Goal: Find specific page/section: Find specific page/section

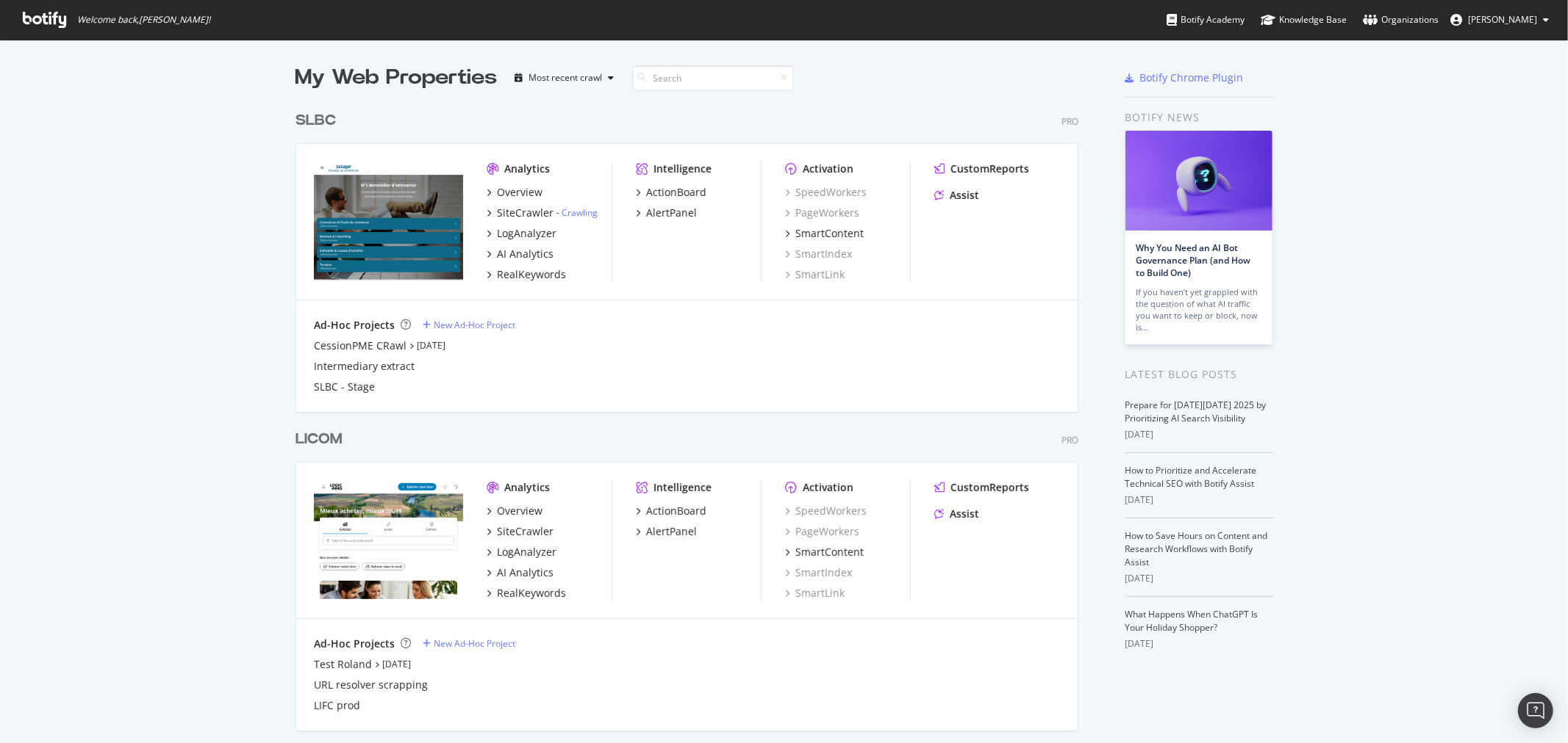
click at [639, 74] on icon at bounding box center [642, 77] width 9 height 9
click at [652, 75] on input at bounding box center [713, 78] width 162 height 26
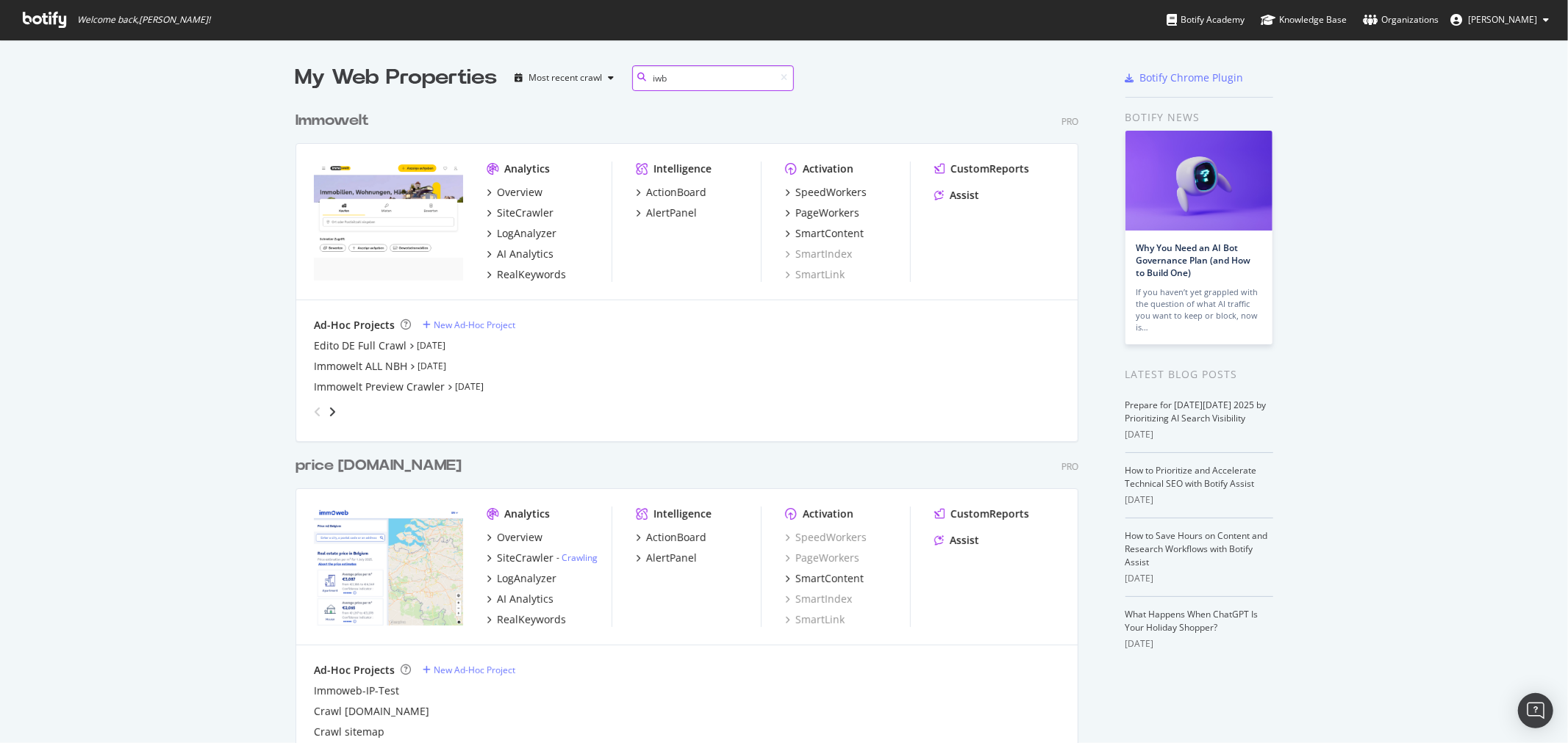
scroll to position [678, 782]
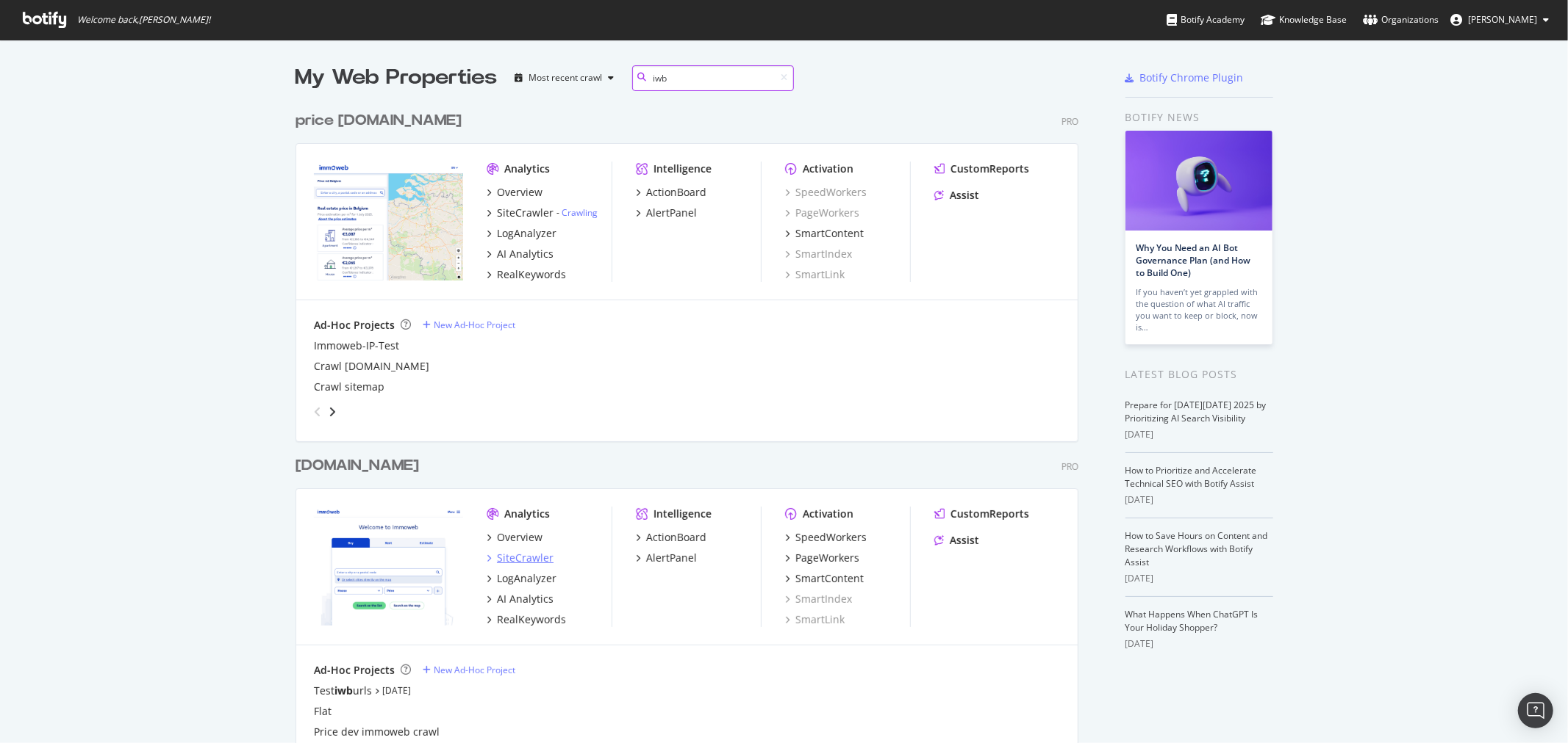
type input "iwb"
click at [507, 559] on div "SiteCrawler" at bounding box center [525, 557] width 56 height 14
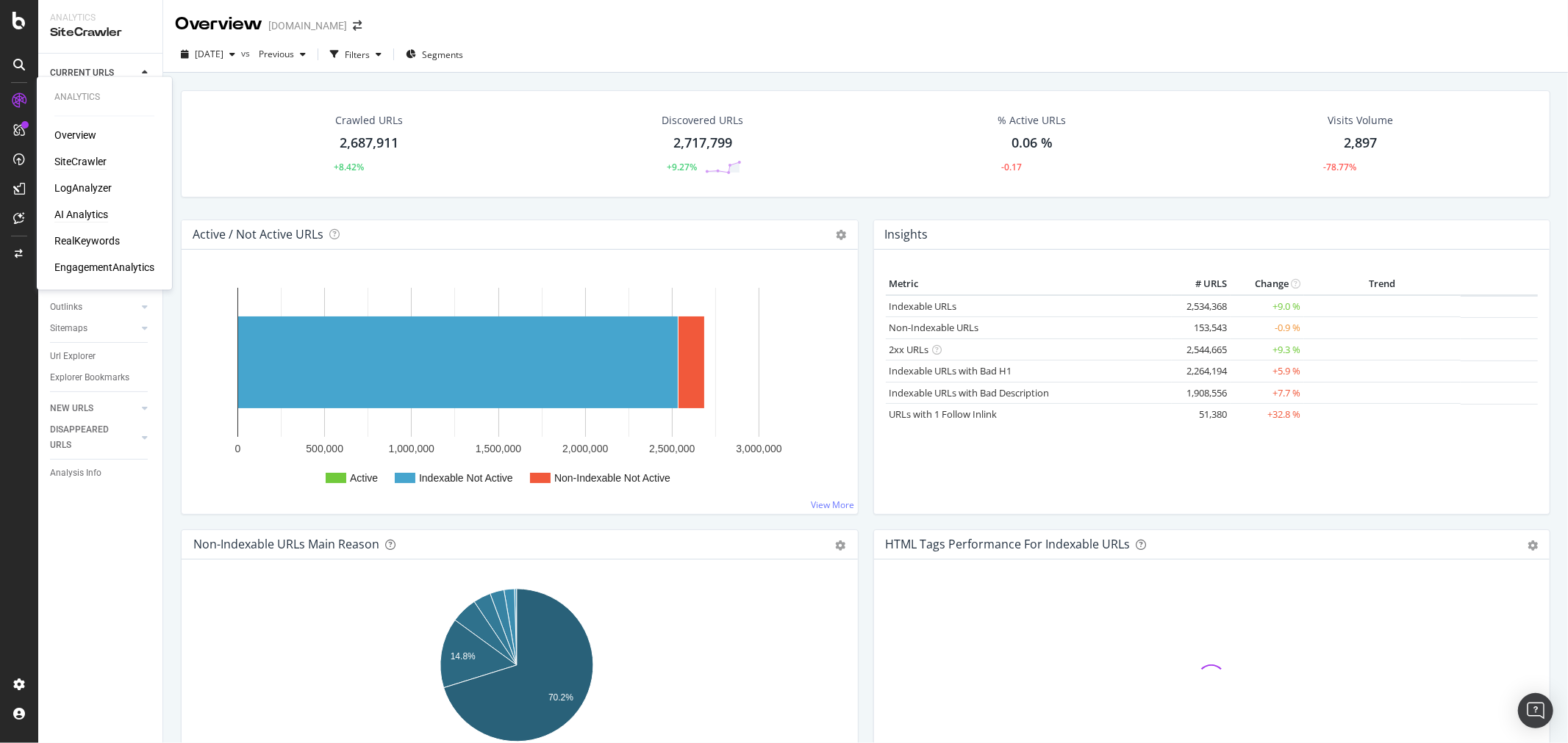
click at [86, 213] on div "AI Analytics" at bounding box center [81, 215] width 54 height 14
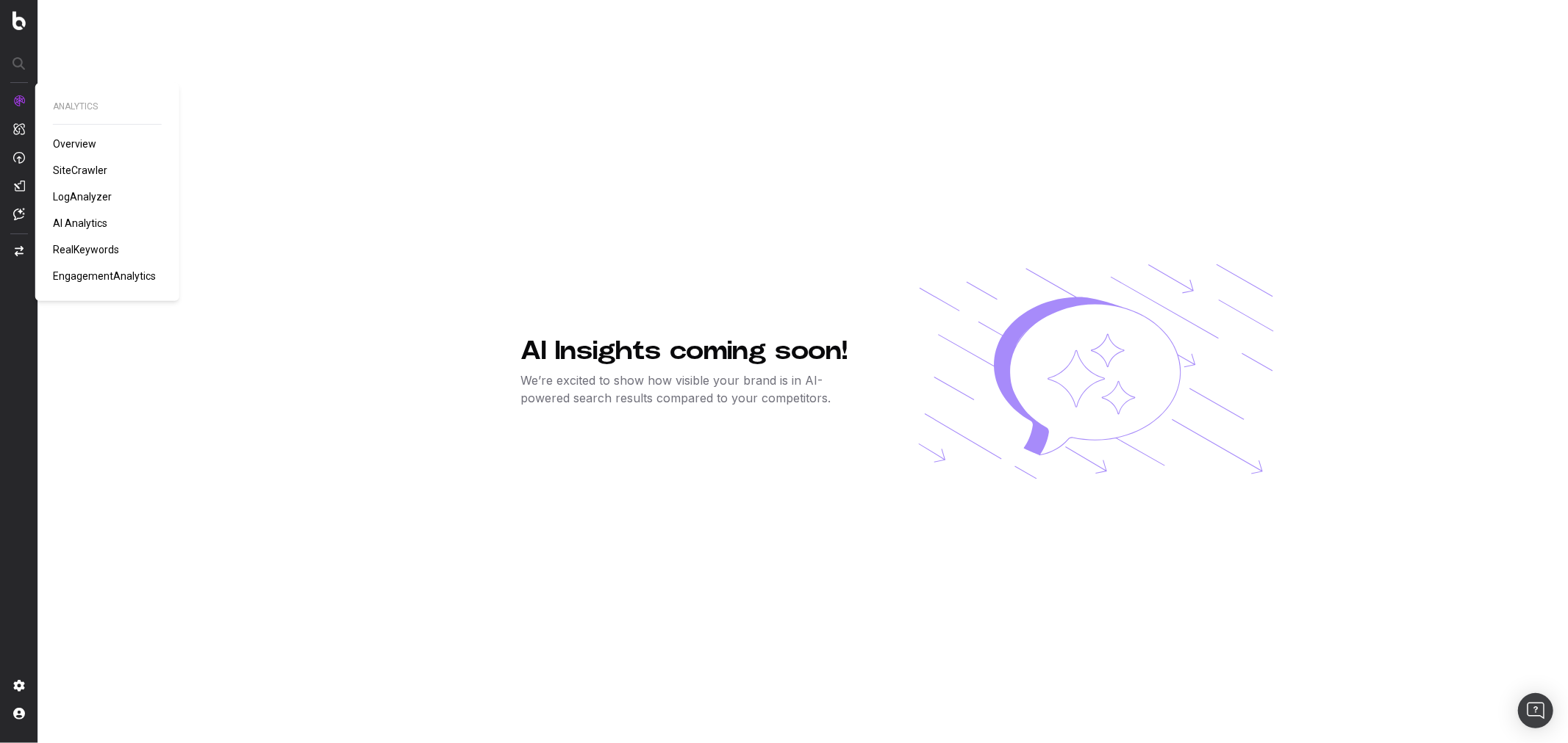
click at [88, 165] on span "SiteCrawler" at bounding box center [80, 170] width 55 height 12
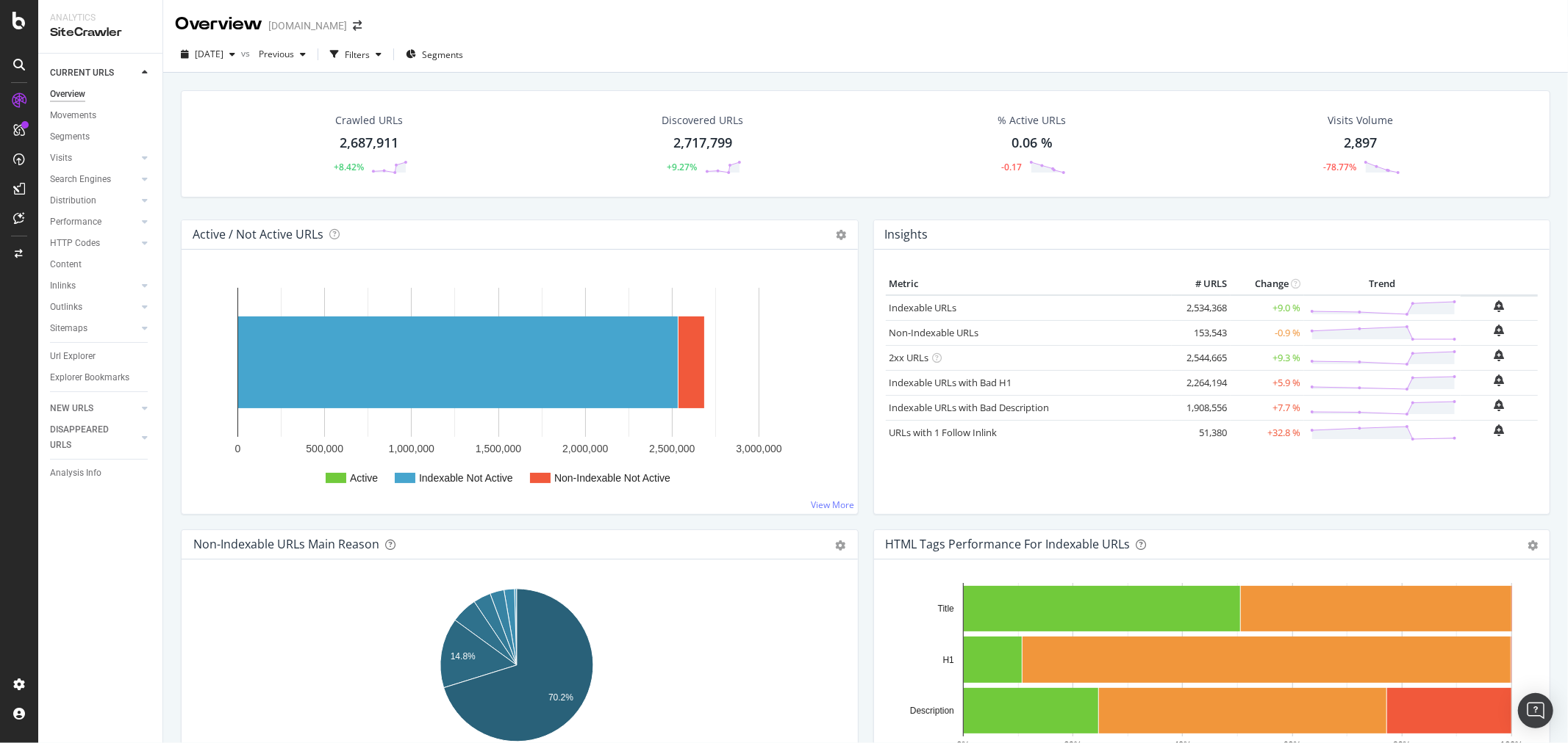
click at [85, 347] on div "Url Explorer" at bounding box center [107, 356] width 113 height 21
click at [83, 350] on div "Url Explorer" at bounding box center [72, 356] width 45 height 15
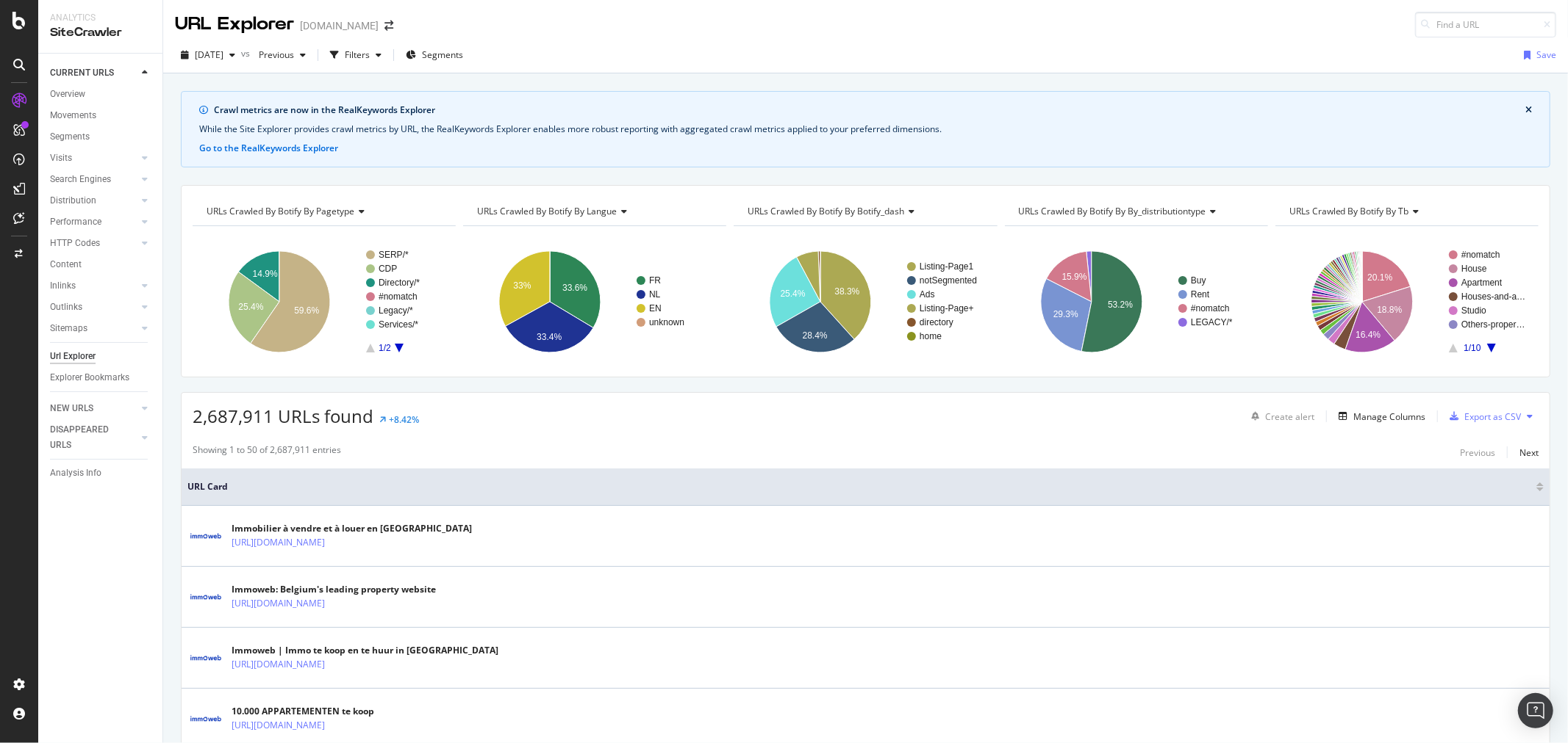
click at [1371, 197] on div "URLs Crawled By Botify By tb Chart (by Value) Table Expand Export as CSV Export…" at bounding box center [1407, 211] width 263 height 29
click at [1371, 206] on span "URLs Crawled By Botify By tb" at bounding box center [1349, 210] width 120 height 13
click at [222, 394] on div "2,687,911 URLs found +8.42% Create alert Manage Columns Export as CSV" at bounding box center [865, 411] width 1368 height 36
click at [385, 26] on icon "arrow-right-arrow-left" at bounding box center [389, 26] width 9 height 10
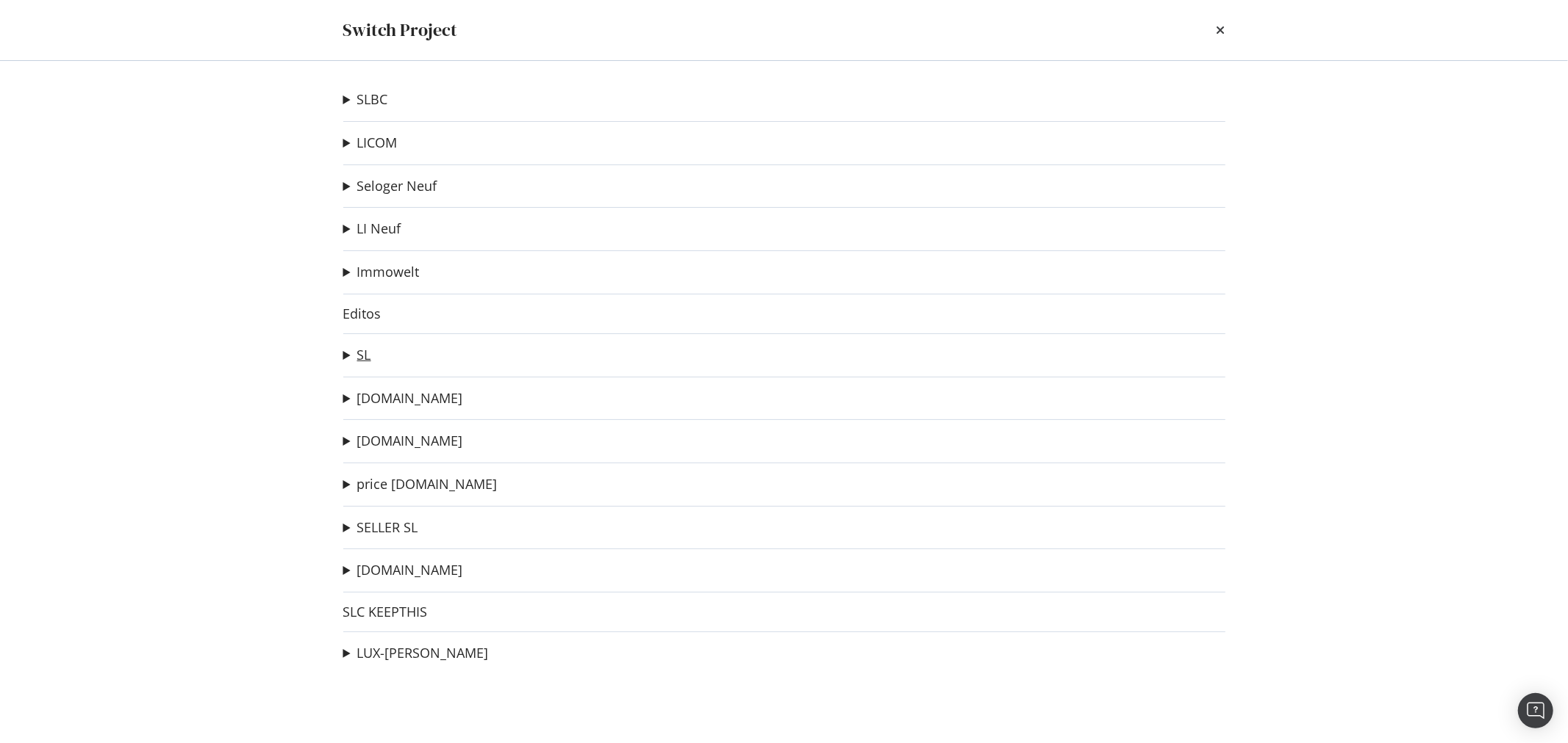
click at [365, 357] on link "SL" at bounding box center [364, 355] width 14 height 15
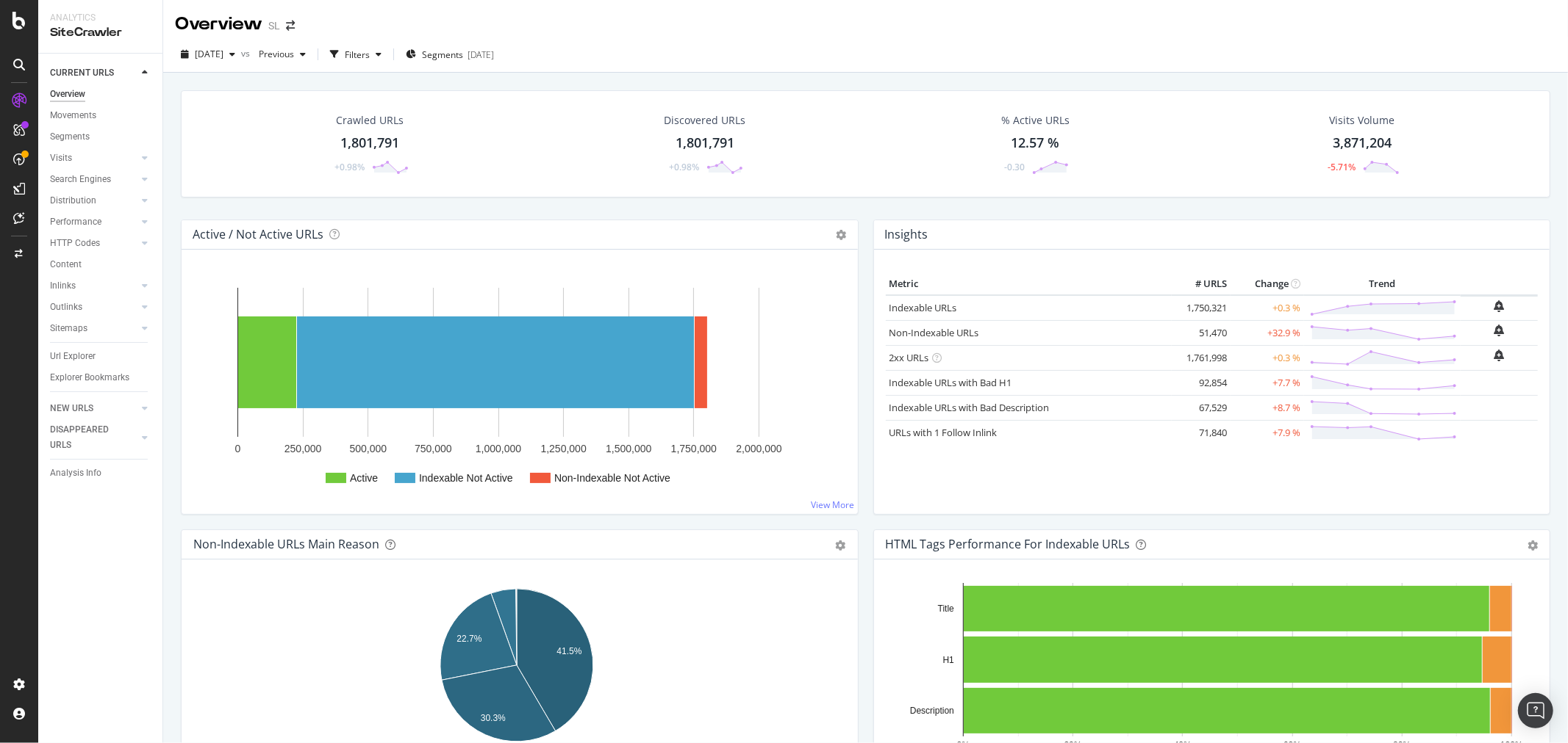
drag, startPoint x: 75, startPoint y: 353, endPoint x: 162, endPoint y: 395, distance: 96.6
click at [75, 353] on div "Url Explorer" at bounding box center [72, 356] width 45 height 15
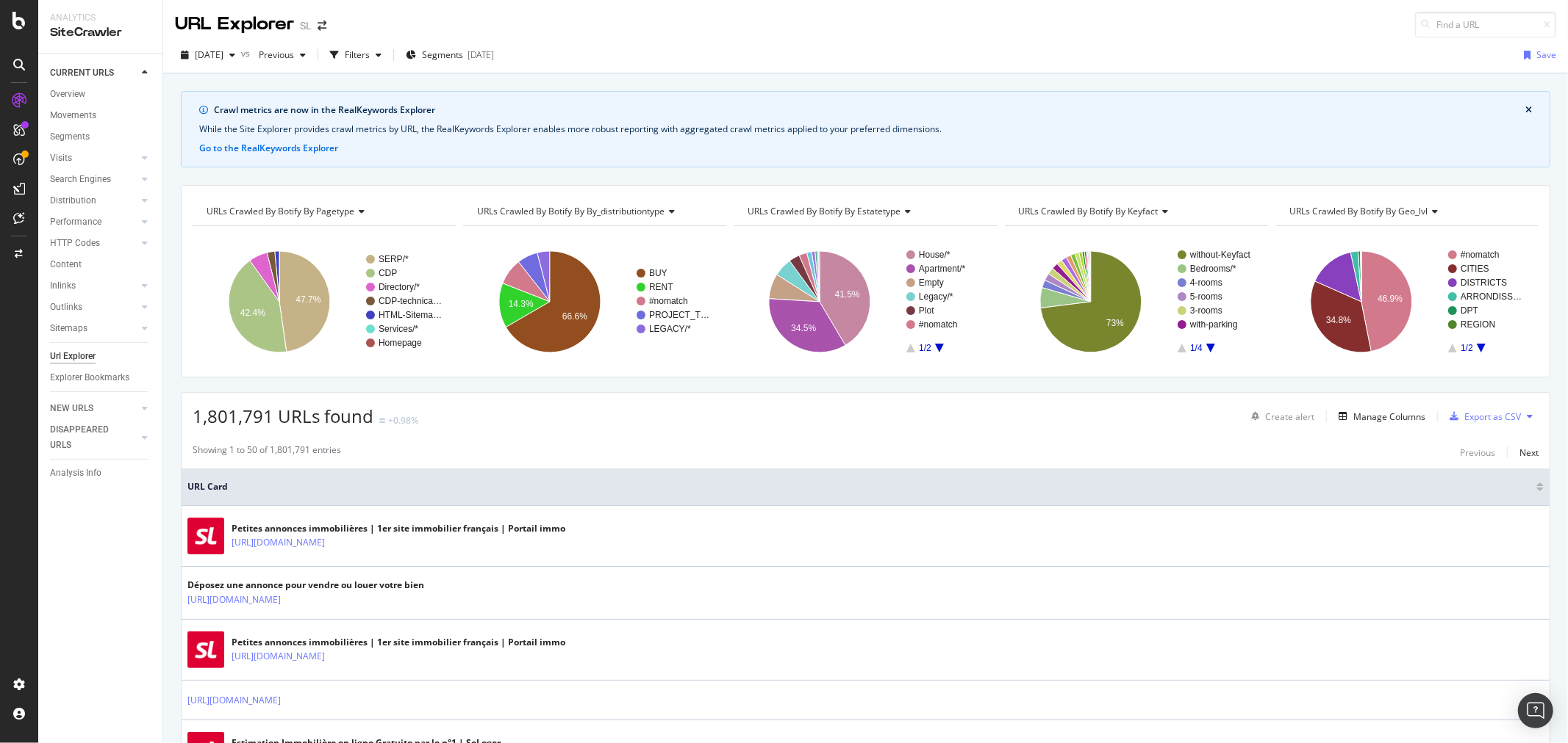
drag, startPoint x: 1465, startPoint y: 386, endPoint x: 1444, endPoint y: 395, distance: 22.8
click at [1080, 207] on span "URLs Crawled By Botify By keyfact" at bounding box center [1089, 210] width 140 height 13
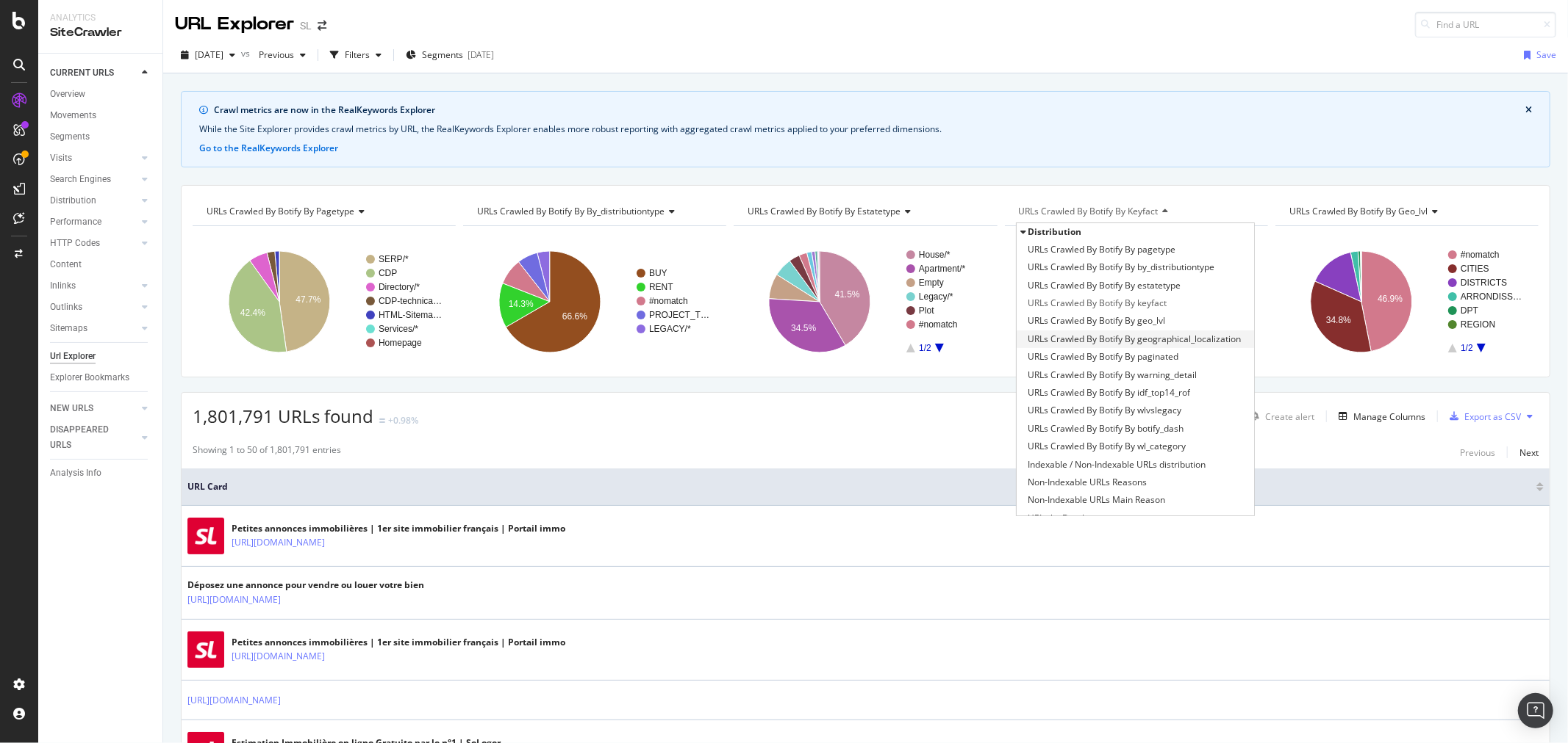
click at [1189, 337] on span "URLs Crawled By Botify By geographical_localization" at bounding box center [1134, 339] width 213 height 14
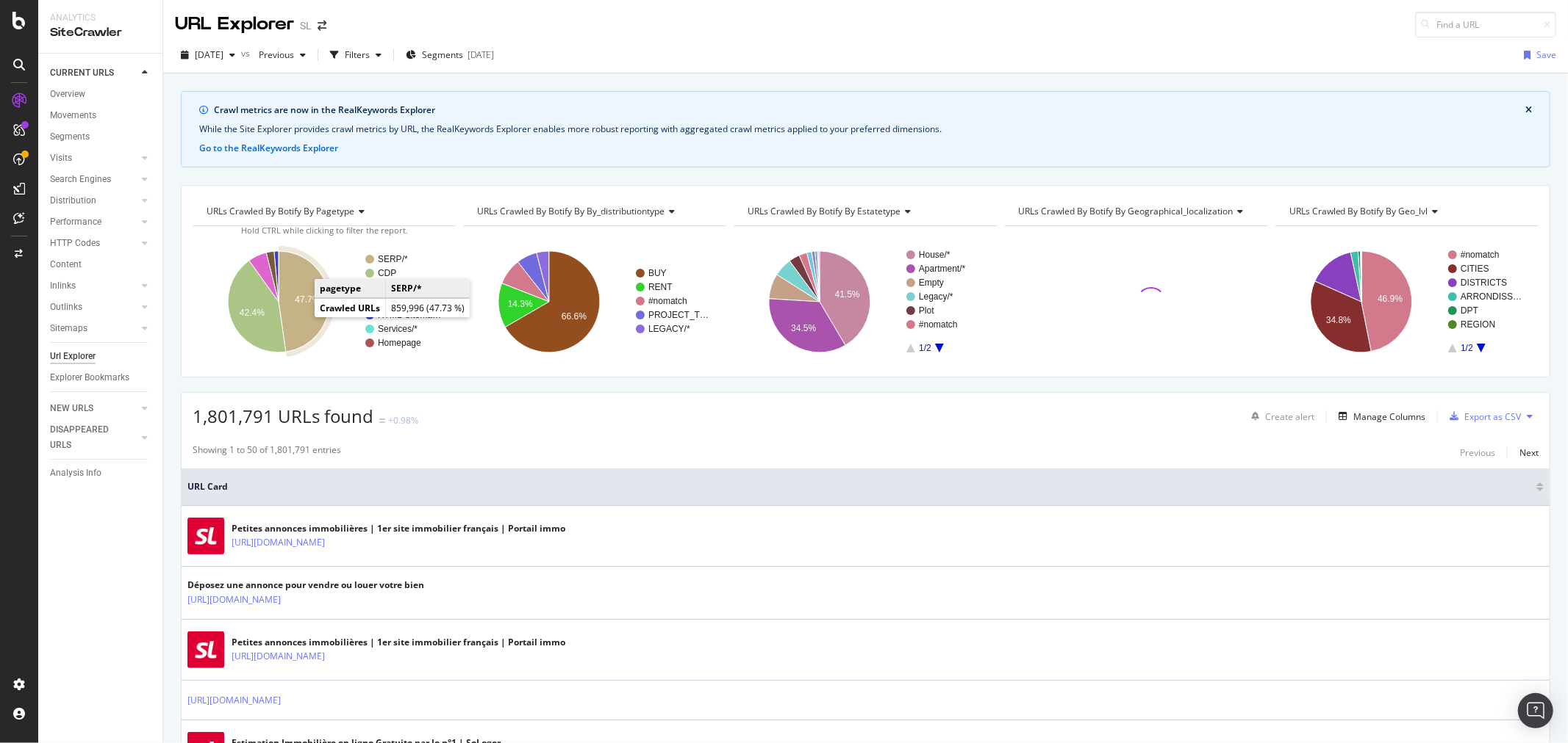
click at [297, 314] on icon "A chart." at bounding box center [304, 302] width 50 height 101
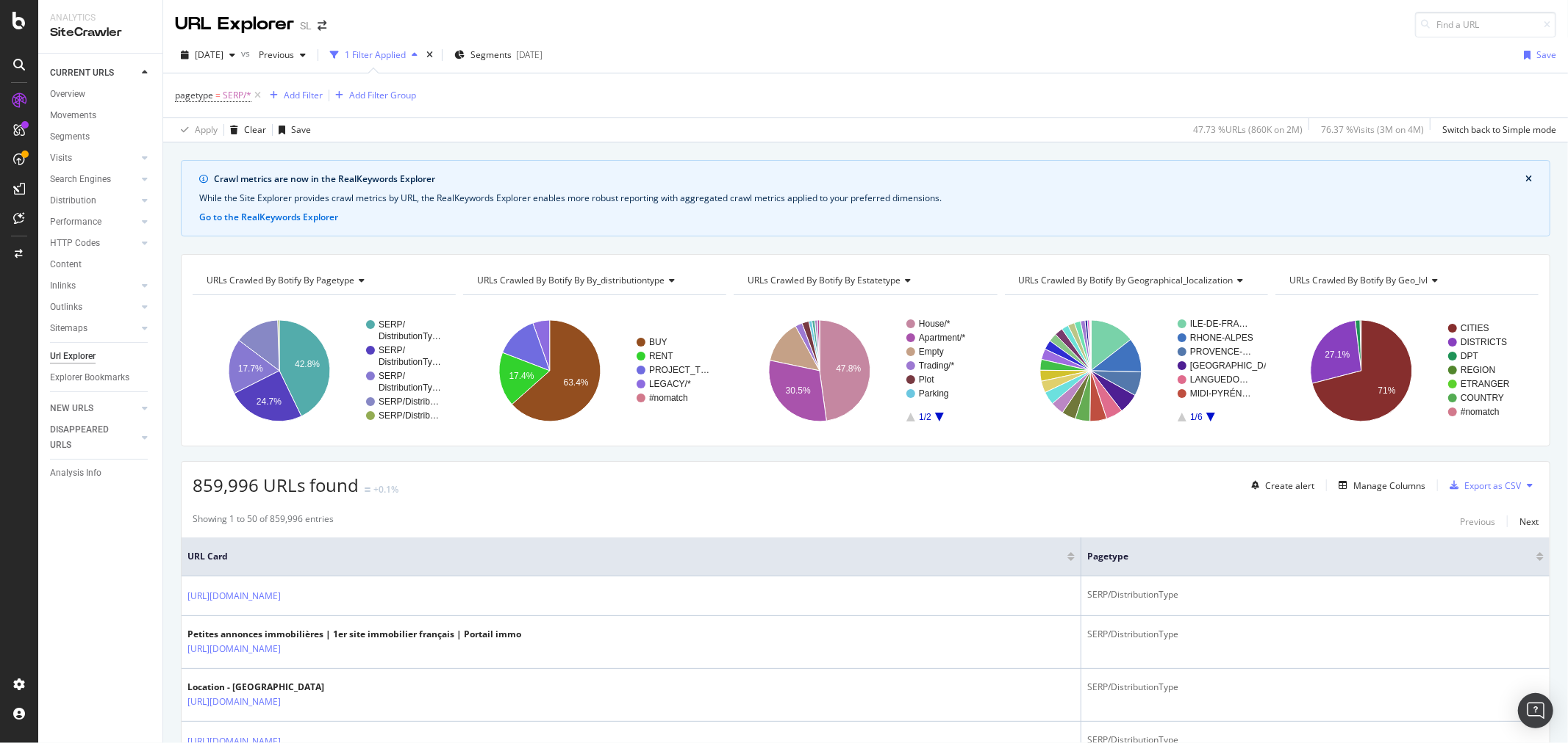
drag, startPoint x: 1484, startPoint y: 458, endPoint x: 1403, endPoint y: 449, distance: 81.5
click at [259, 90] on icon at bounding box center [257, 95] width 13 height 14
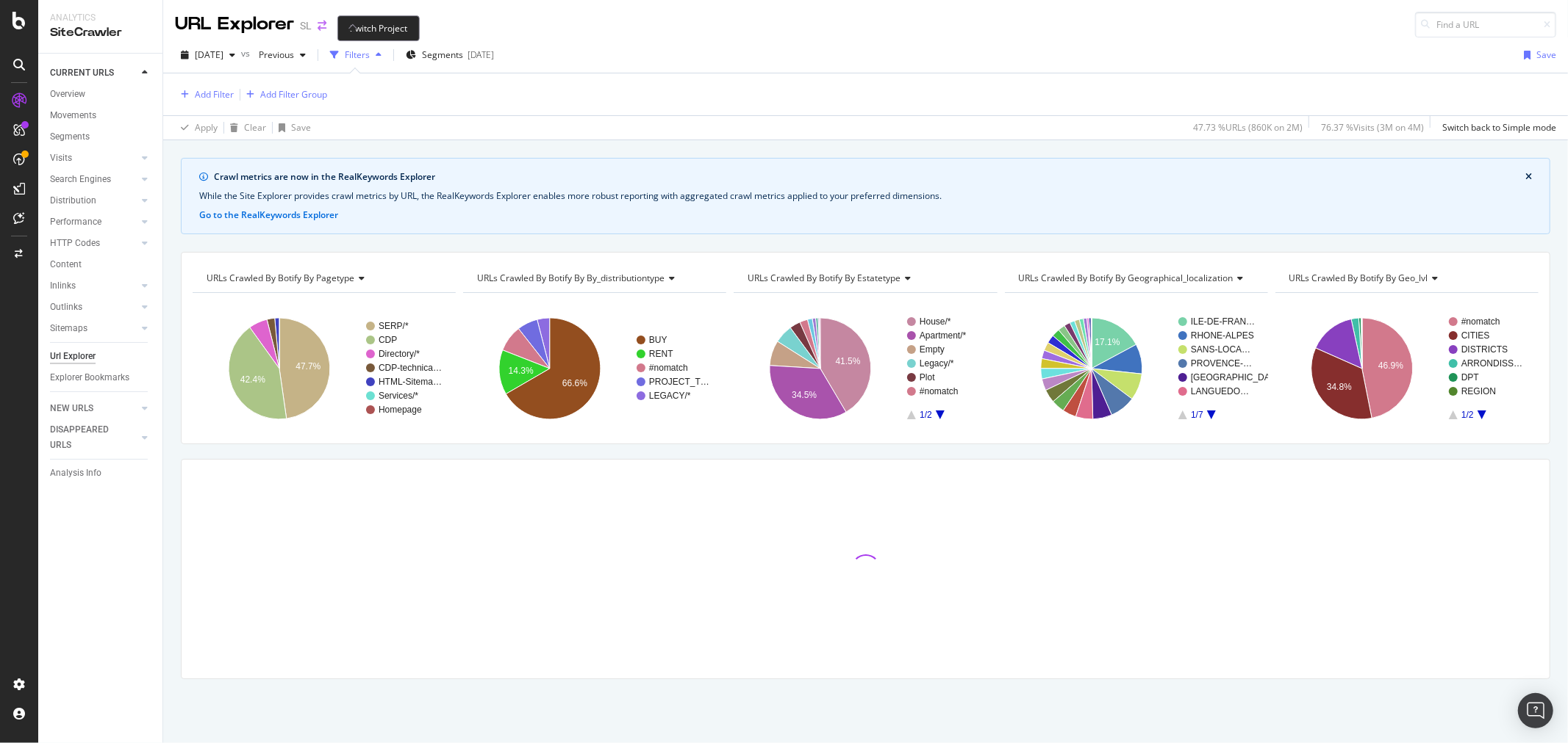
click at [321, 24] on icon "arrow-right-arrow-left" at bounding box center [321, 26] width 9 height 10
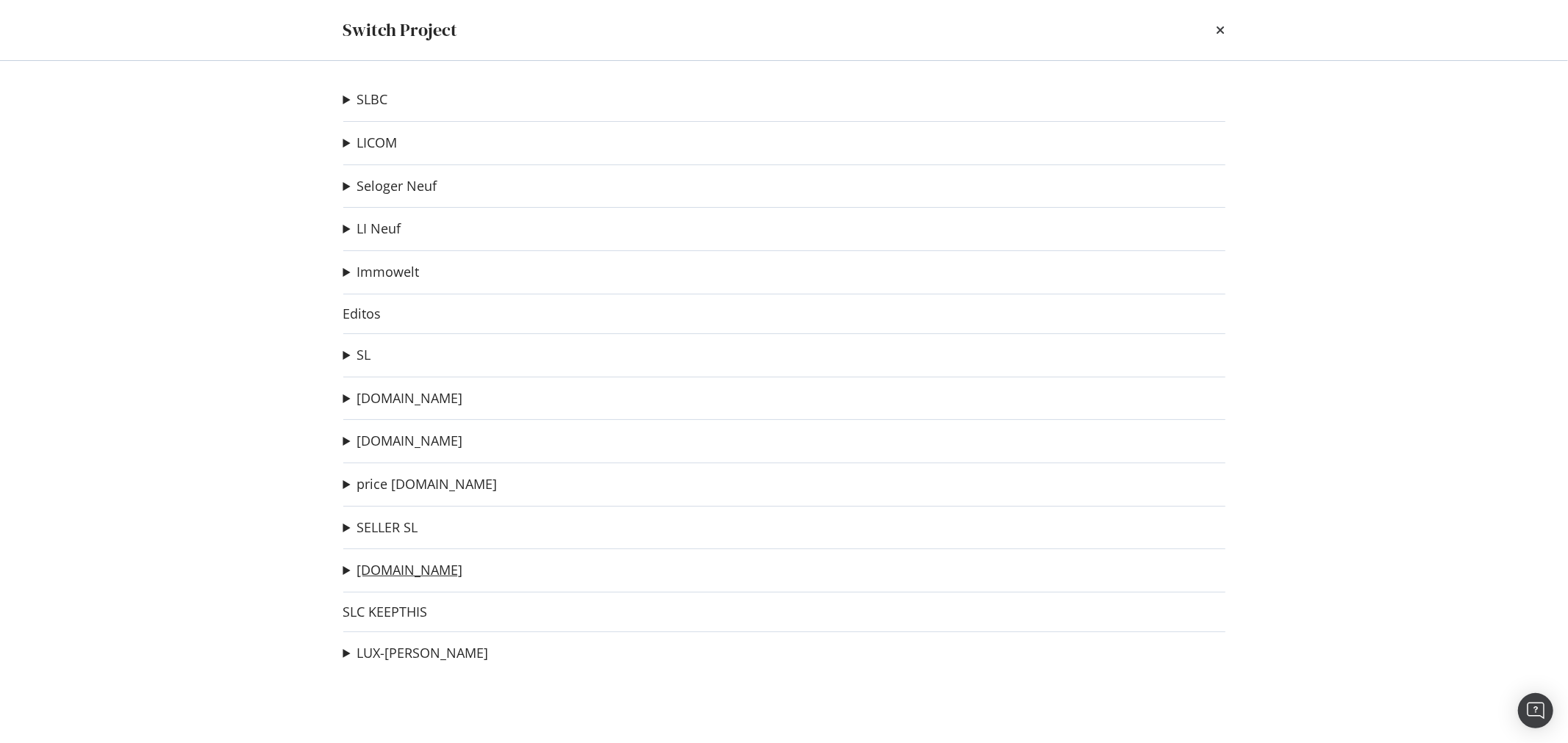
click at [412, 569] on link "[DOMAIN_NAME]" at bounding box center [410, 570] width 106 height 15
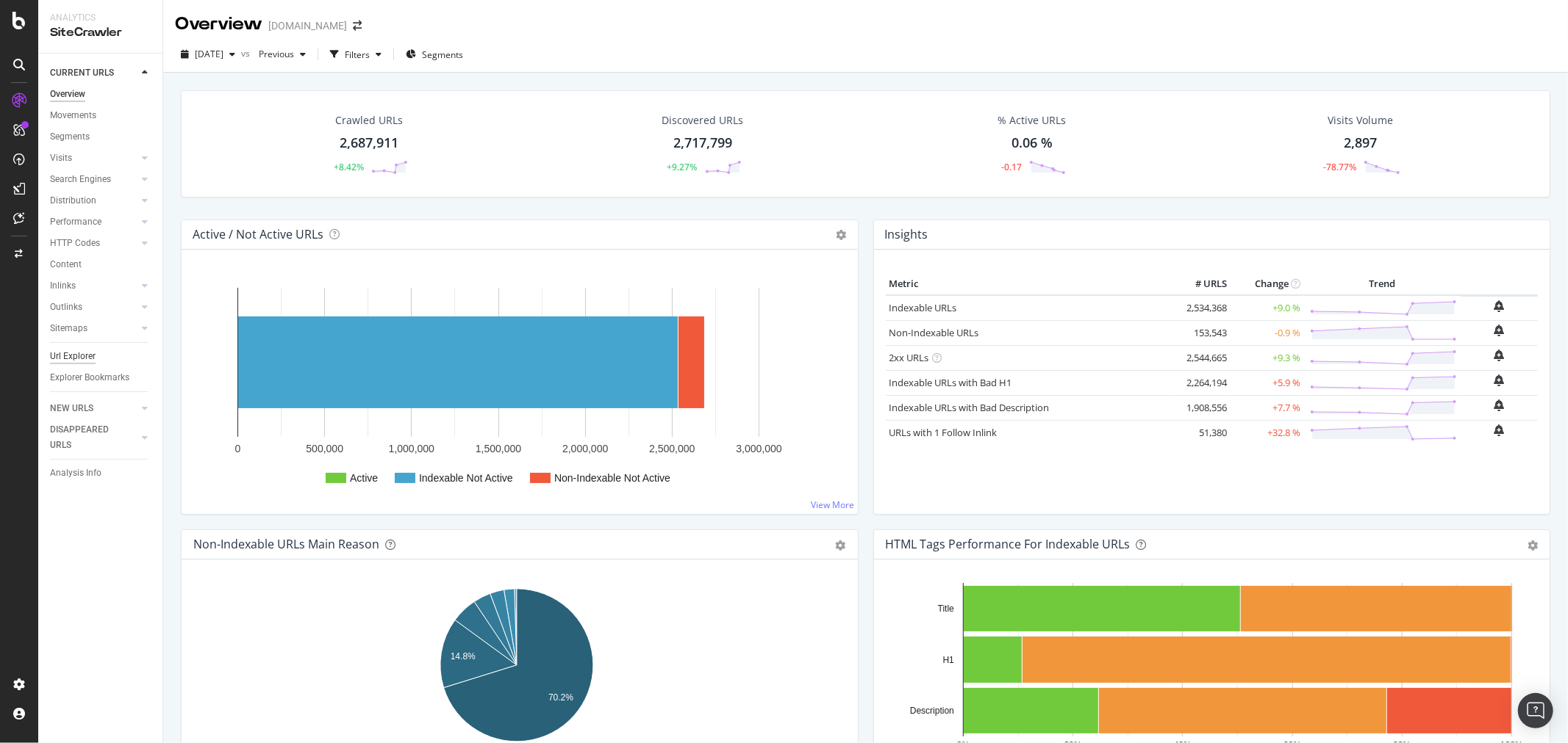
click at [72, 358] on div "Url Explorer" at bounding box center [72, 356] width 45 height 15
